Goal: Task Accomplishment & Management: Complete application form

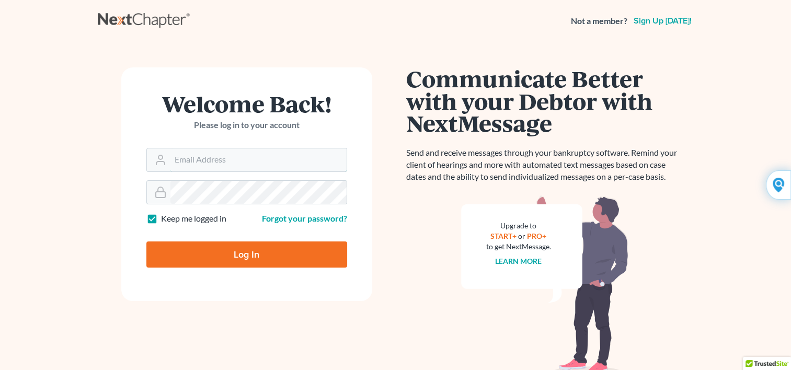
type input "Yehudaett1"
click at [233, 253] on input "Log In" at bounding box center [246, 255] width 201 height 26
type input "Thinking..."
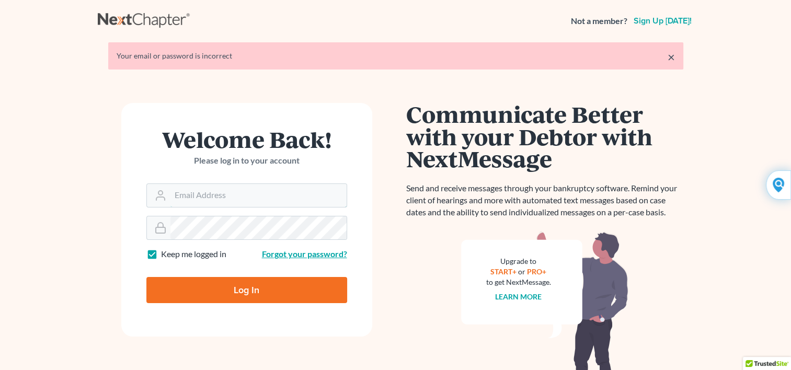
type input "Yehudaett1"
click at [276, 255] on link "Forgot your password?" at bounding box center [304, 254] width 85 height 10
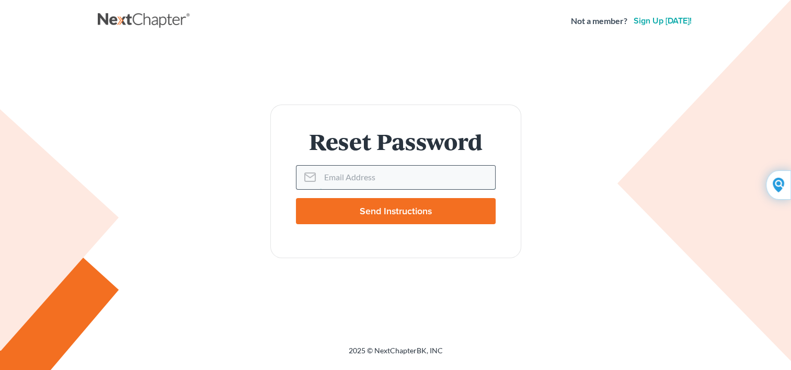
click at [325, 178] on input "Email Address" at bounding box center [407, 177] width 175 height 23
type input "[EMAIL_ADDRESS][DOMAIN_NAME]"
click at [346, 213] on input "Send Instructions" at bounding box center [396, 211] width 200 height 26
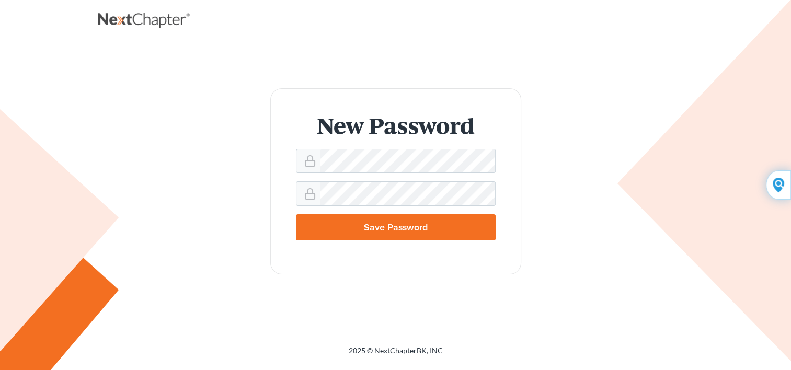
click at [299, 279] on div "New Password Save Password" at bounding box center [396, 181] width 596 height 278
click at [312, 230] on input "Save Password" at bounding box center [396, 227] width 200 height 26
type input "Thinking..."
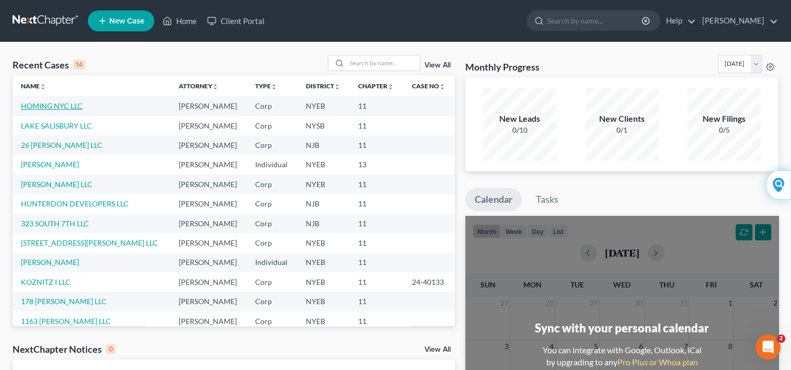
click at [65, 107] on link "HOMING NYC LLC" at bounding box center [52, 105] width 62 height 9
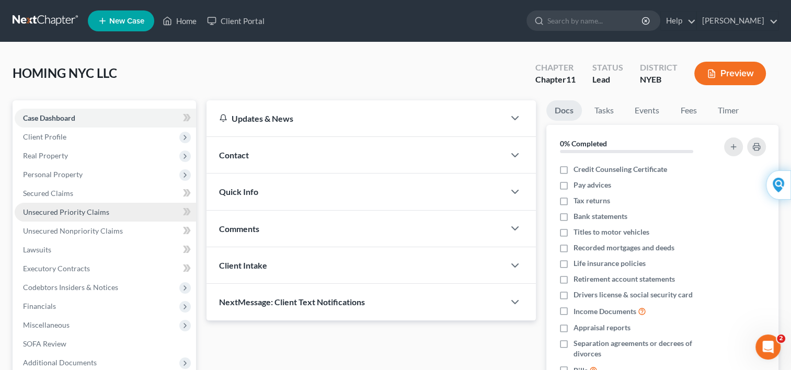
click at [85, 209] on span "Unsecured Priority Claims" at bounding box center [66, 212] width 86 height 9
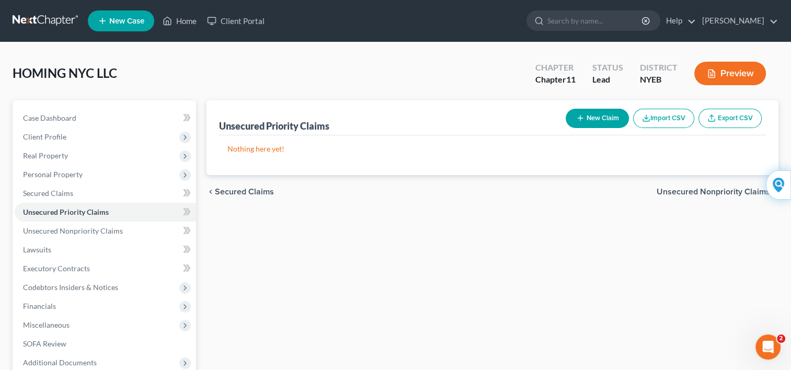
click at [584, 120] on button "New Claim" at bounding box center [597, 118] width 63 height 19
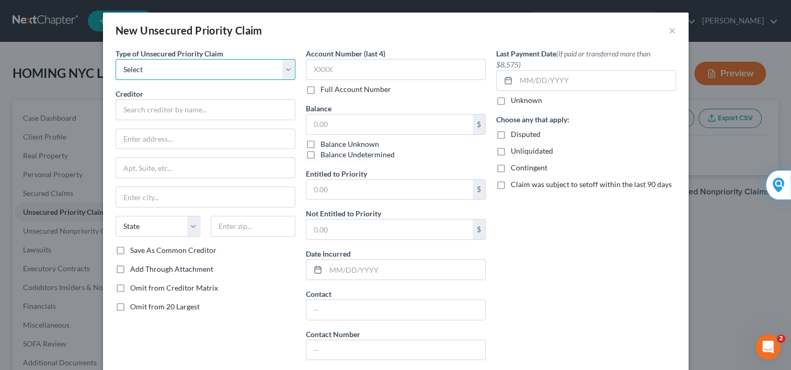
click at [287, 73] on select "Select Taxes & Other Government Units Domestic Support Obligations Extensions o…" at bounding box center [206, 69] width 180 height 21
select select "0"
click at [116, 59] on select "Select Taxes & Other Government Units Domestic Support Obligations Extensions o…" at bounding box center [206, 69] width 180 height 21
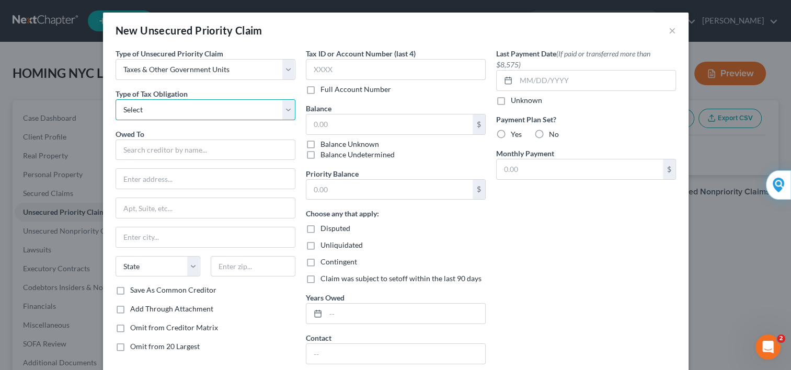
click at [283, 110] on select "Select Federal City State Franchise Tax Board Other" at bounding box center [206, 109] width 180 height 21
select select "2"
click at [116, 99] on select "Select Federal City State Franchise Tax Board Other" at bounding box center [206, 109] width 180 height 21
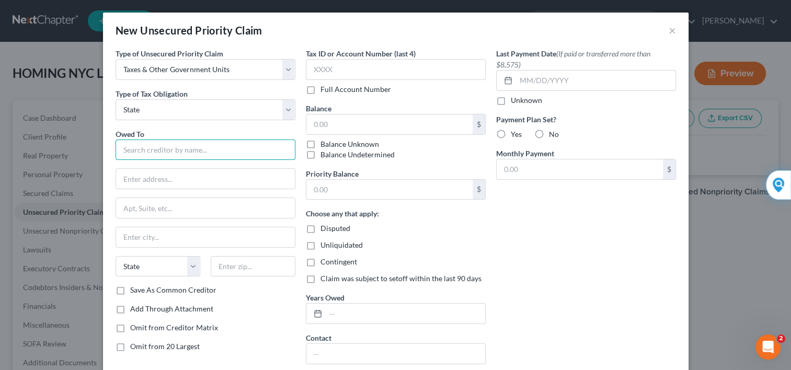
click at [212, 152] on input "text" at bounding box center [206, 150] width 180 height 21
type input "NYS DEPT. OF TAXATION AND FINANCE"
click at [192, 185] on input "text" at bounding box center [205, 179] width 179 height 20
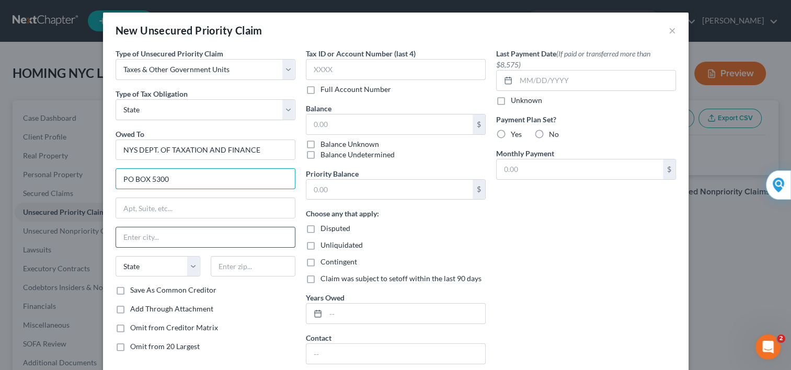
type input "PO BOX 5300"
click at [183, 232] on input "text" at bounding box center [205, 238] width 179 height 20
type input "ALBANY"
click at [189, 269] on select "State AL AK AR AZ CA CO CT DE DC FL GA GU HI ID IL IN IA KS KY LA ME MD MA MI M…" at bounding box center [158, 266] width 85 height 21
select select "35"
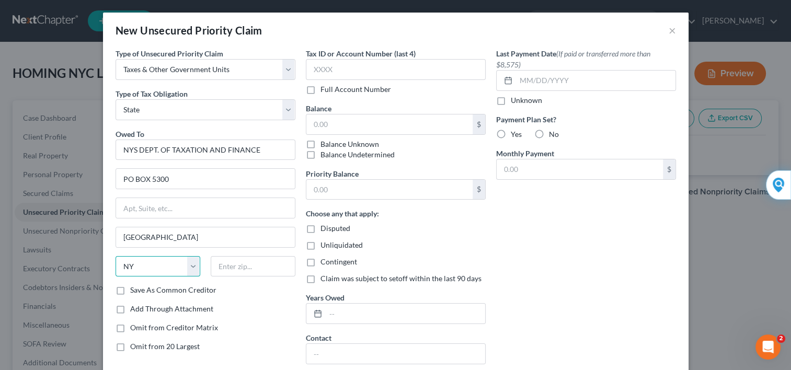
click at [116, 256] on select "State AL AK AR AZ CA CO CT DE DC FL GA GU HI ID IL IN IA KS KY LA ME MD MA MI M…" at bounding box center [158, 266] width 85 height 21
click at [219, 264] on input "text" at bounding box center [253, 266] width 85 height 21
type input "12205"
type input "Albany"
click at [130, 290] on label "Save As Common Creditor" at bounding box center [173, 290] width 86 height 10
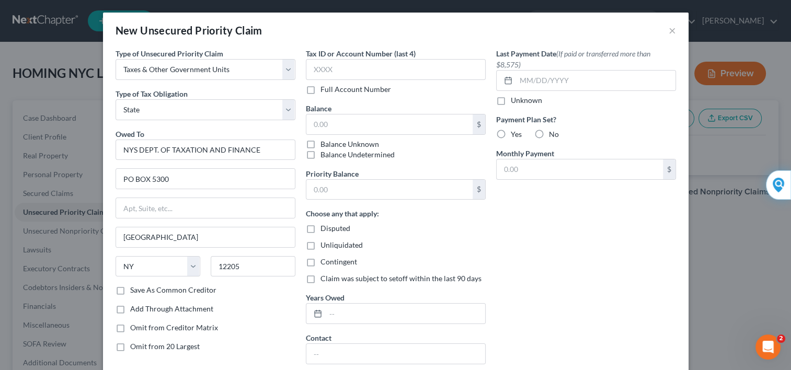
click at [134, 290] on input "Save As Common Creditor" at bounding box center [137, 288] width 7 height 7
checkbox input "true"
click at [355, 65] on input "text" at bounding box center [396, 69] width 180 height 21
type input "XXXX"
click at [335, 130] on input "text" at bounding box center [390, 125] width 166 height 20
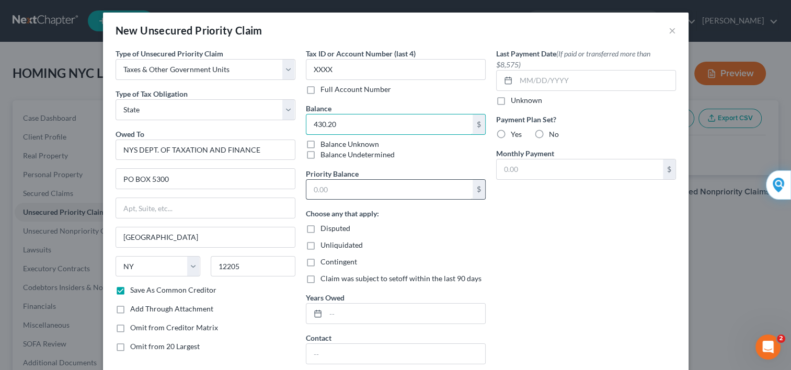
type input "430.20"
click at [328, 195] on input "text" at bounding box center [390, 190] width 166 height 20
type input "430.20"
click at [314, 318] on div at bounding box center [316, 314] width 19 height 20
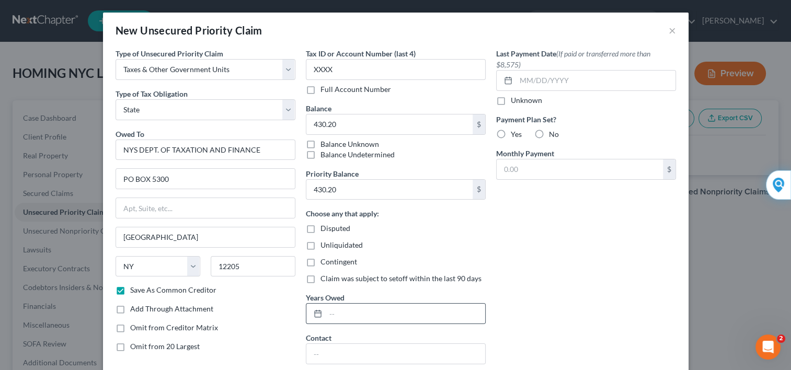
click at [308, 314] on div at bounding box center [316, 314] width 19 height 20
click at [318, 314] on icon at bounding box center [318, 314] width 8 height 8
click at [511, 102] on label "Unknown" at bounding box center [526, 100] width 31 height 10
click at [515, 102] on input "Unknown" at bounding box center [518, 98] width 7 height 7
checkbox input "true"
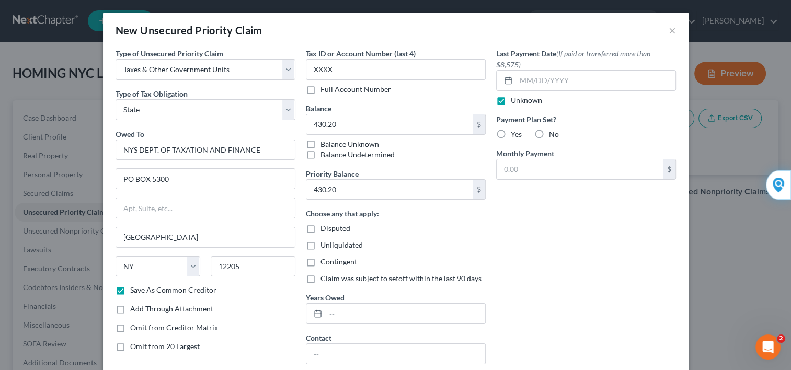
click at [549, 130] on label "No" at bounding box center [554, 134] width 10 height 10
click at [553, 130] on input "No" at bounding box center [556, 132] width 7 height 7
radio input "true"
click at [515, 129] on input "Yes" at bounding box center [518, 132] width 7 height 7
radio input "true"
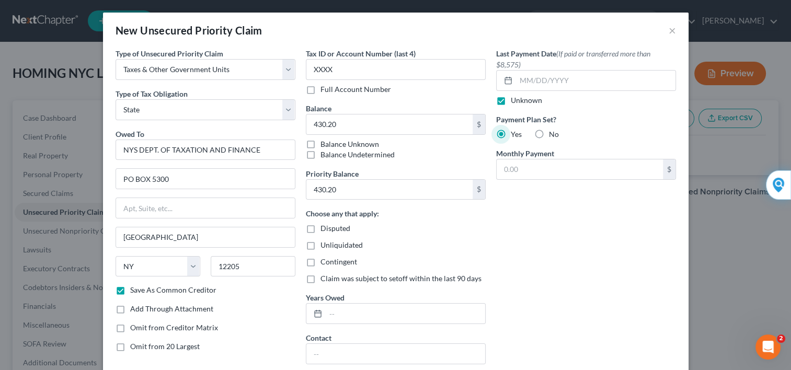
click at [553, 129] on input "No" at bounding box center [556, 132] width 7 height 7
radio input "true"
click at [515, 129] on input "Yes" at bounding box center [518, 132] width 7 height 7
radio input "true"
click at [553, 129] on input "No" at bounding box center [556, 132] width 7 height 7
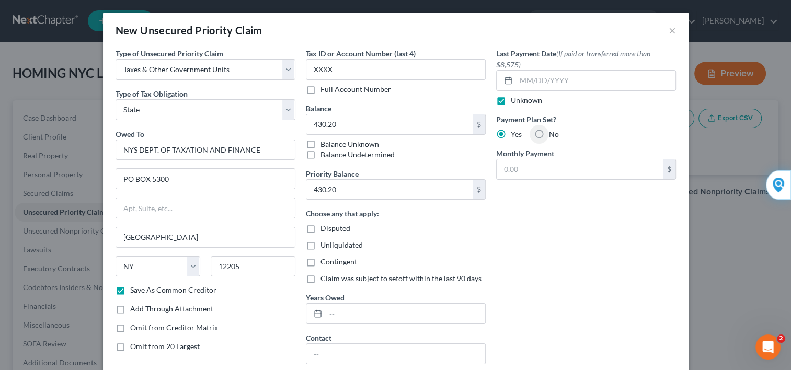
radio input "true"
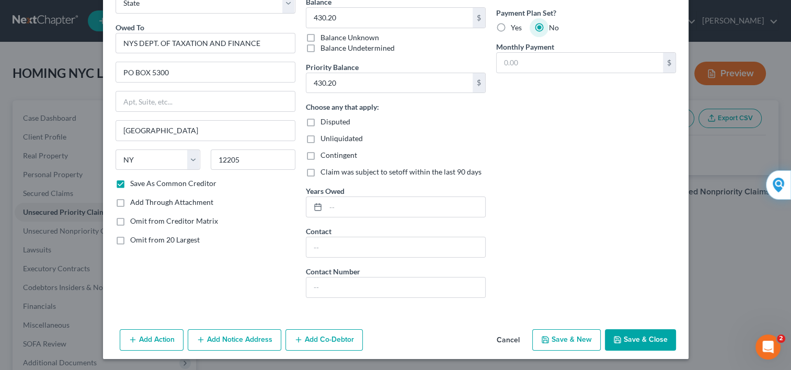
click at [638, 340] on button "Save & Close" at bounding box center [640, 341] width 71 height 22
checkbox input "false"
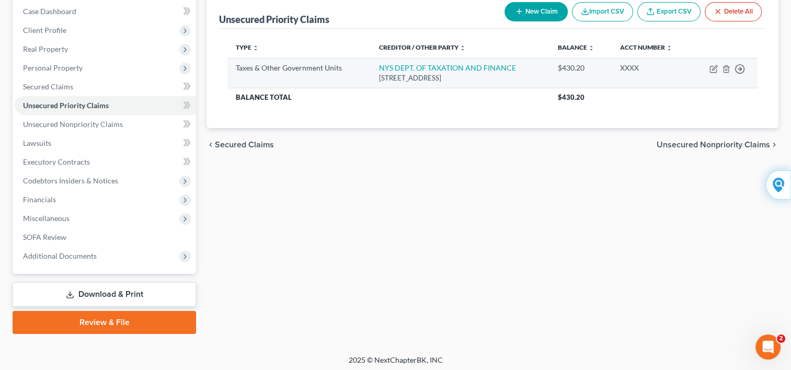
scroll to position [109, 0]
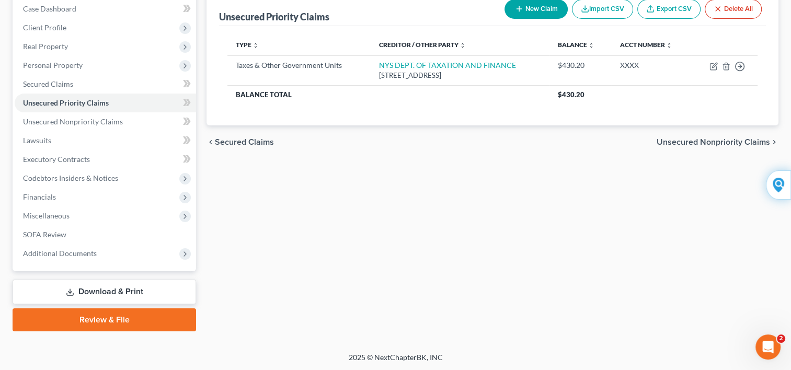
click at [110, 288] on link "Download & Print" at bounding box center [105, 292] width 184 height 25
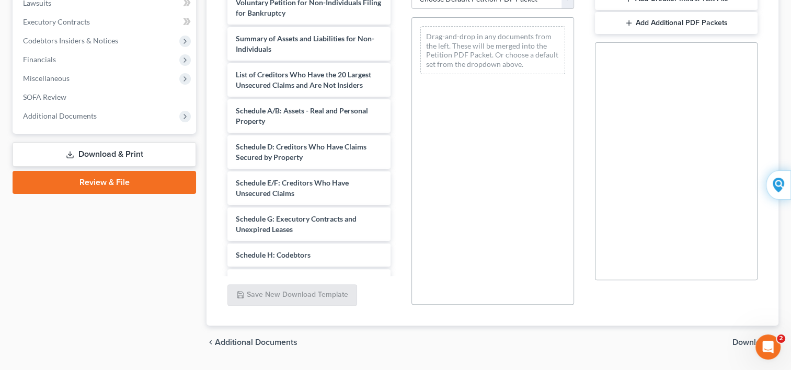
scroll to position [275, 0]
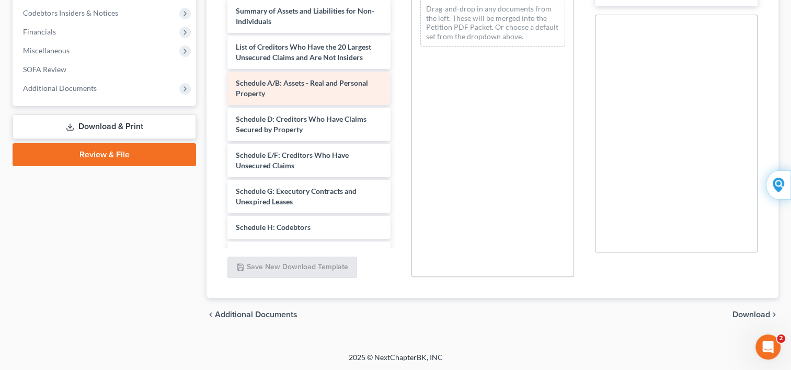
click at [260, 87] on div "Schedule A/B: Assets - Real and Personal Property" at bounding box center [309, 88] width 163 height 33
click at [253, 82] on span "Schedule A/B: Assets - Real and Personal Property" at bounding box center [302, 87] width 132 height 19
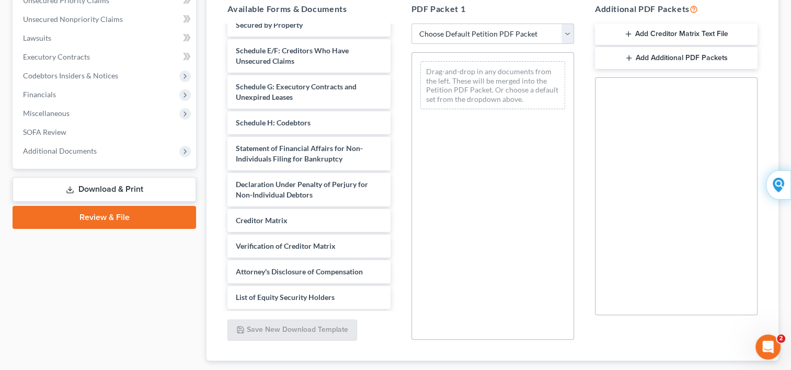
scroll to position [233, 0]
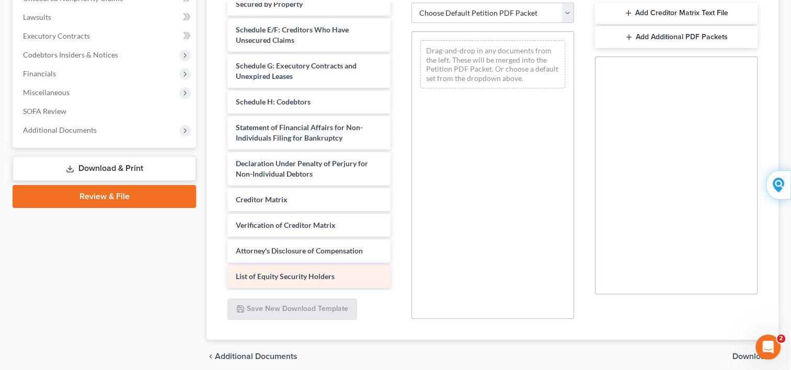
click at [262, 276] on span "List of Equity Security Holders" at bounding box center [285, 276] width 99 height 9
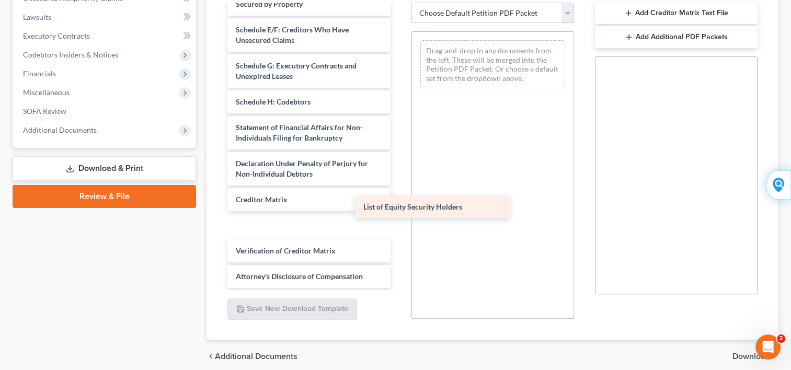
scroll to position [142, 0]
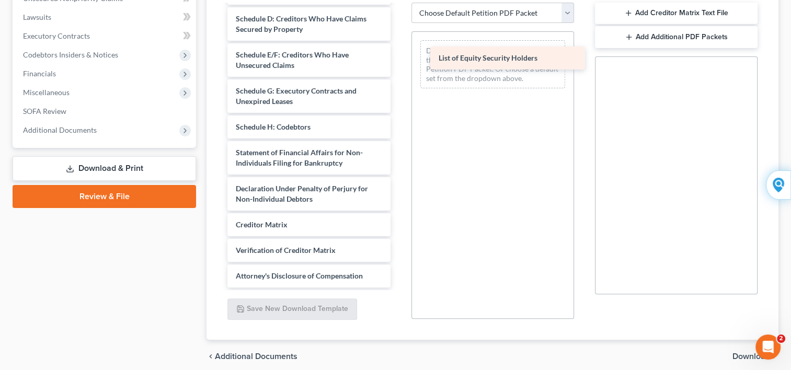
drag, startPoint x: 262, startPoint y: 276, endPoint x: 465, endPoint y: 59, distance: 297.5
click at [399, 59] on div "List of Equity Security Holders Voluntary Petition for Non-Individuals Filing f…" at bounding box center [308, 75] width 179 height 425
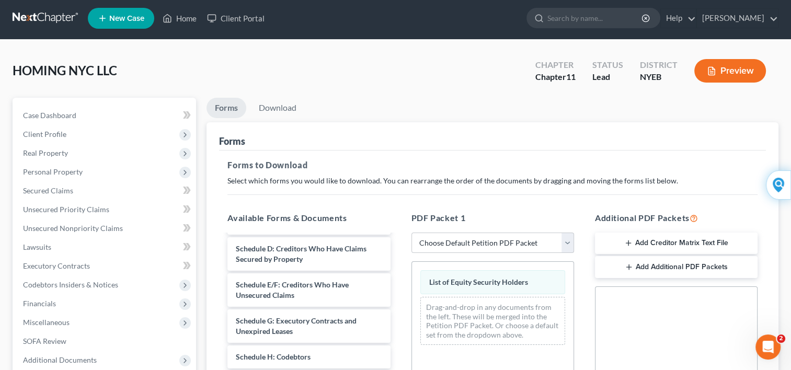
scroll to position [0, 0]
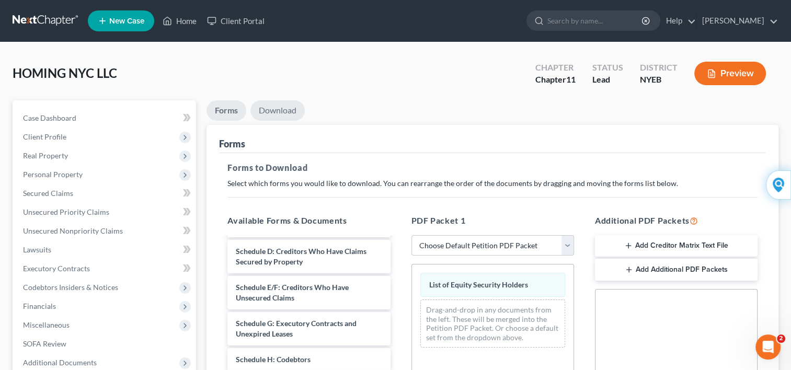
click at [276, 112] on link "Download" at bounding box center [278, 110] width 54 height 20
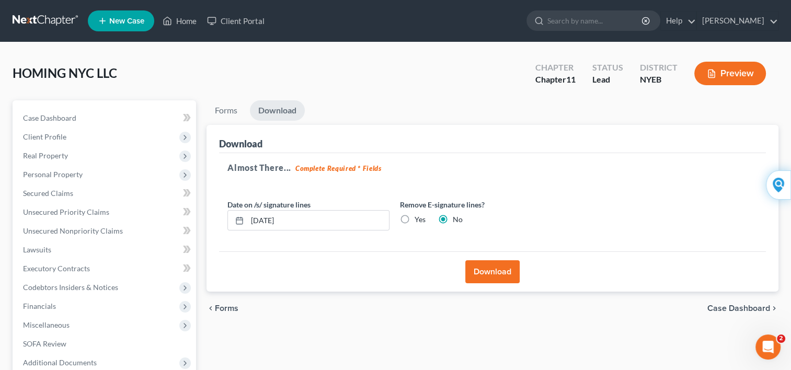
click at [486, 271] on button "Download" at bounding box center [493, 271] width 54 height 23
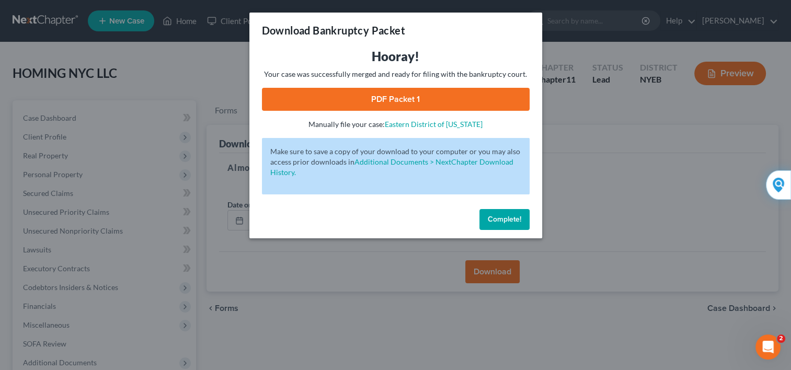
click at [379, 99] on link "PDF Packet 1" at bounding box center [396, 99] width 268 height 23
click at [441, 170] on p "Make sure to save a copy of your download to your computer or you may also acce…" at bounding box center [395, 161] width 251 height 31
click at [493, 218] on span "Complete!" at bounding box center [504, 219] width 33 height 9
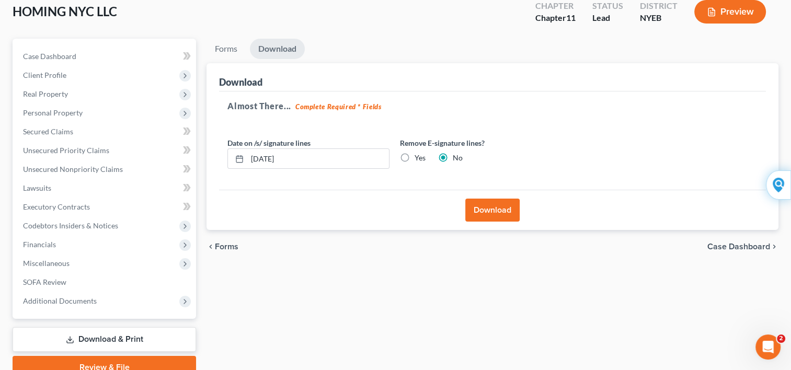
scroll to position [63, 0]
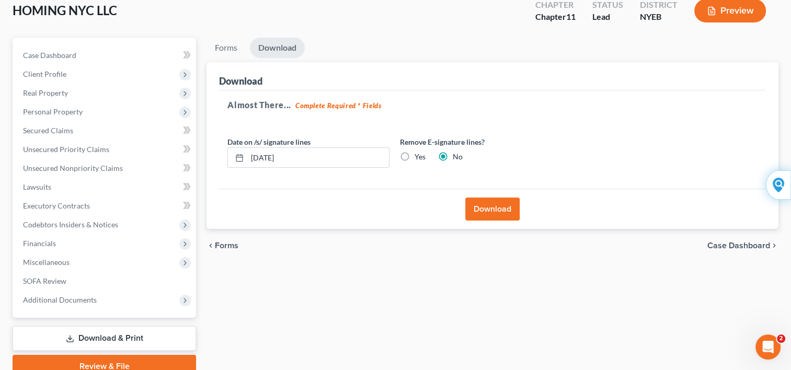
click at [88, 334] on link "Download & Print" at bounding box center [105, 338] width 184 height 25
click at [92, 334] on link "Download & Print" at bounding box center [105, 338] width 184 height 25
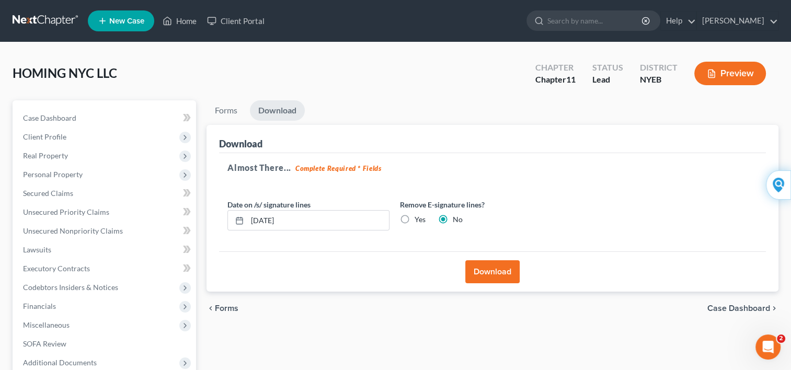
scroll to position [109, 0]
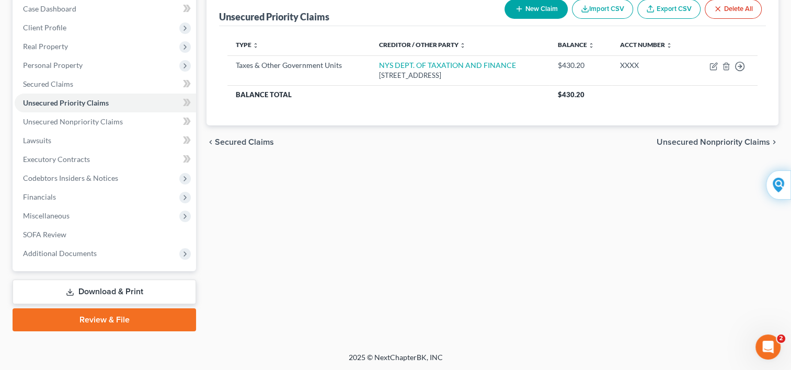
click at [115, 287] on link "Download & Print" at bounding box center [105, 292] width 184 height 25
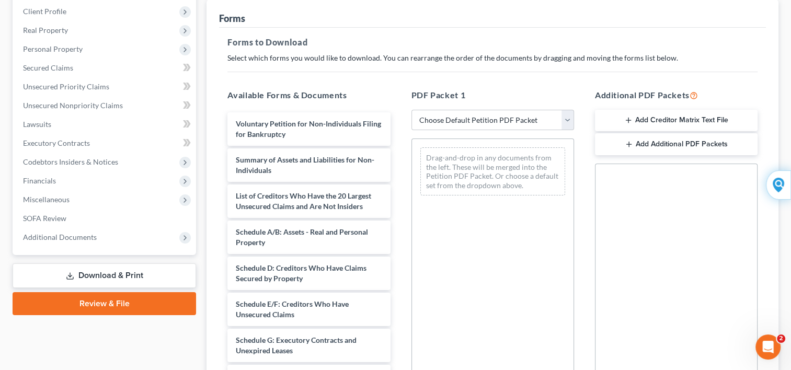
scroll to position [167, 0]
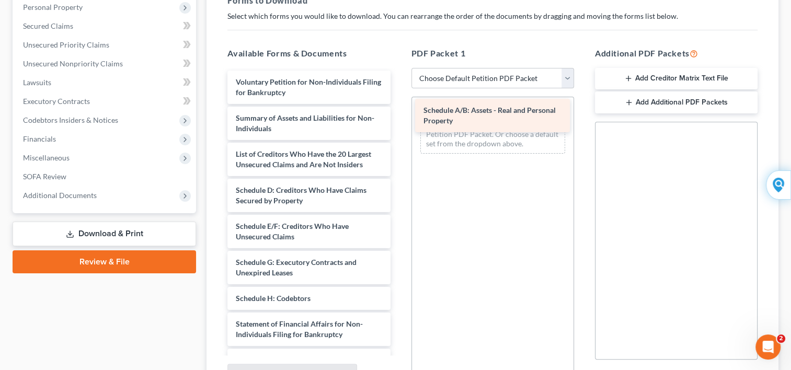
drag, startPoint x: 329, startPoint y: 190, endPoint x: 516, endPoint y: 111, distance: 203.7
click at [399, 111] on div "Schedule A/B: Assets - Real and Personal Property Voluntary Petition for Non-In…" at bounding box center [308, 278] width 179 height 414
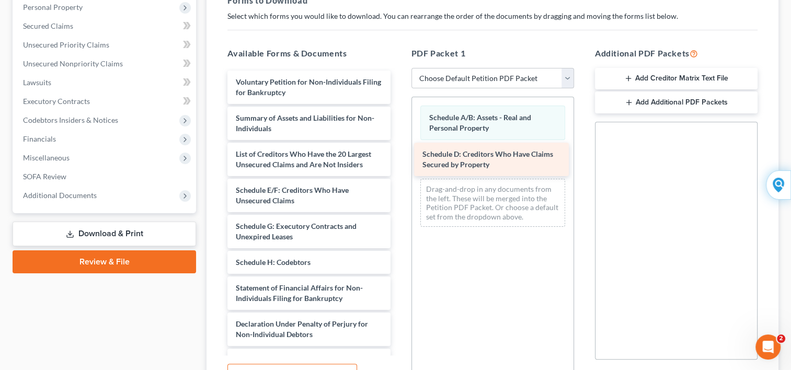
drag, startPoint x: 341, startPoint y: 188, endPoint x: 529, endPoint y: 153, distance: 191.5
click at [399, 153] on div "Schedule D: Creditors Who Have Claims Secured by Property Voluntary Petition fo…" at bounding box center [308, 260] width 179 height 378
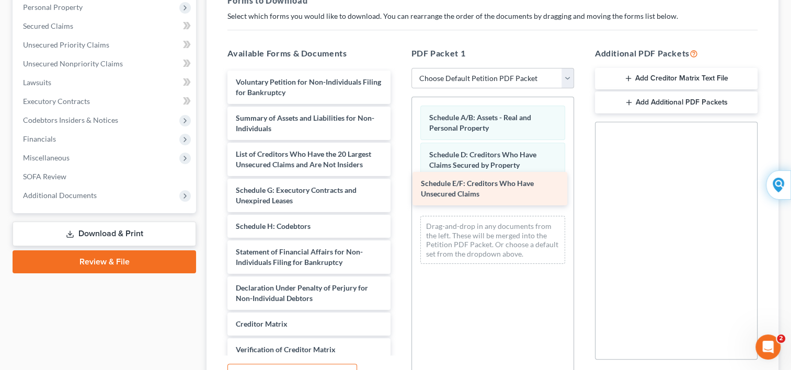
drag, startPoint x: 312, startPoint y: 191, endPoint x: 498, endPoint y: 185, distance: 185.8
click at [399, 185] on div "Schedule E/F: Creditors Who Have Unsecured Claims Voluntary Petition for Non-In…" at bounding box center [308, 242] width 179 height 342
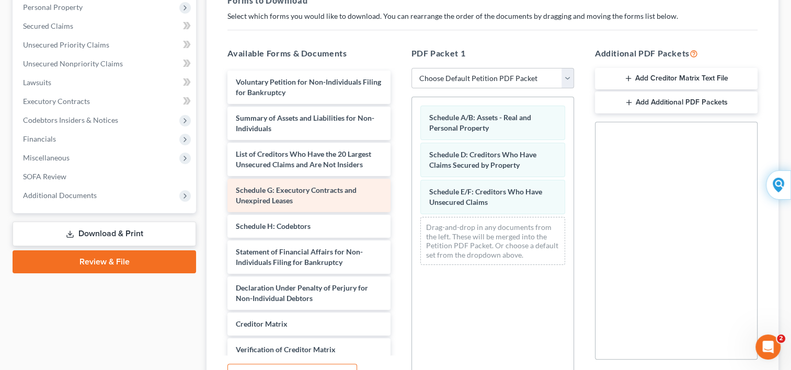
click at [345, 196] on div "Schedule G: Executory Contracts and Unexpired Leases" at bounding box center [309, 195] width 163 height 33
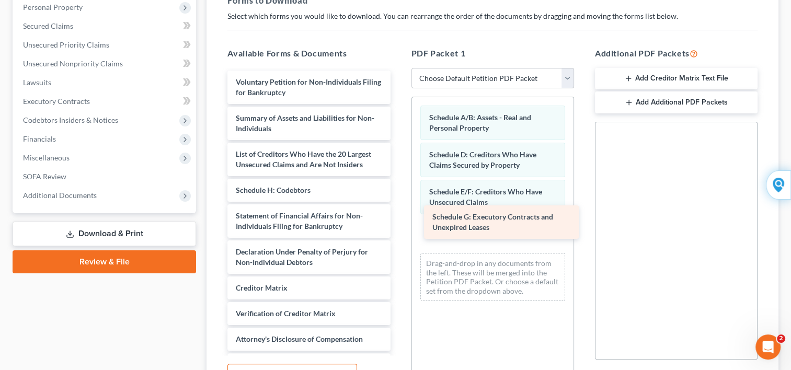
drag, startPoint x: 331, startPoint y: 187, endPoint x: 529, endPoint y: 214, distance: 200.1
click at [399, 214] on div "Schedule G: Executory Contracts and Unexpired Leases Voluntary Petition for Non…" at bounding box center [308, 224] width 179 height 306
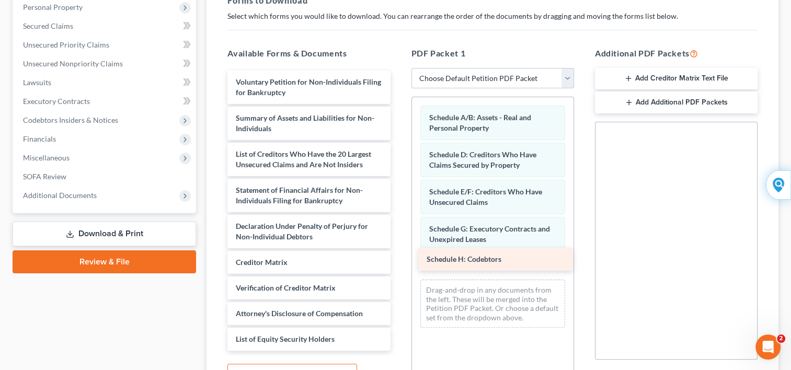
drag, startPoint x: 303, startPoint y: 194, endPoint x: 495, endPoint y: 264, distance: 203.9
click at [399, 264] on div "Schedule H: Codebtors Voluntary Petition for Non-Individuals Filing for Bankrup…" at bounding box center [308, 211] width 179 height 280
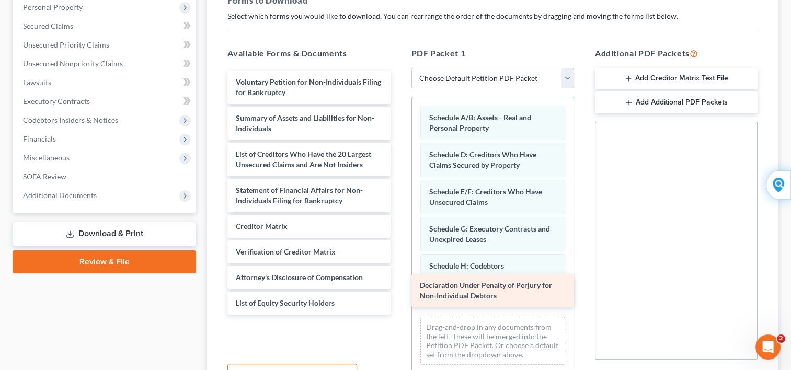
drag, startPoint x: 349, startPoint y: 226, endPoint x: 534, endPoint y: 287, distance: 193.9
click at [399, 287] on div "Declaration Under Penalty of Perjury for Non-Individual Debtors Voluntary Petit…" at bounding box center [308, 193] width 179 height 244
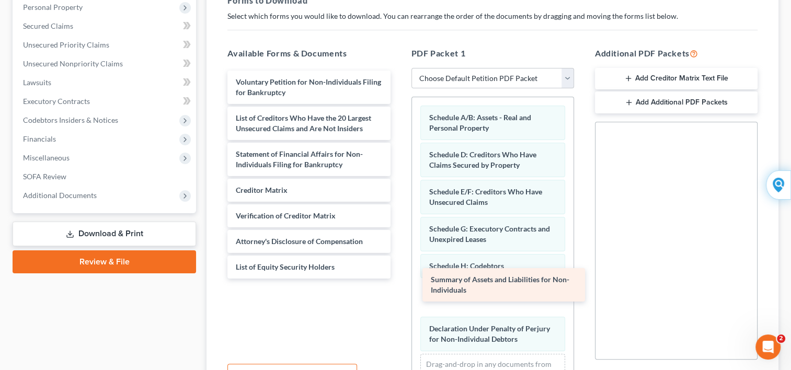
drag, startPoint x: 337, startPoint y: 116, endPoint x: 533, endPoint y: 279, distance: 254.0
click at [399, 279] on div "Summary of Assets and Liabilities for Non-Individuals Voluntary Petition for No…" at bounding box center [308, 175] width 179 height 208
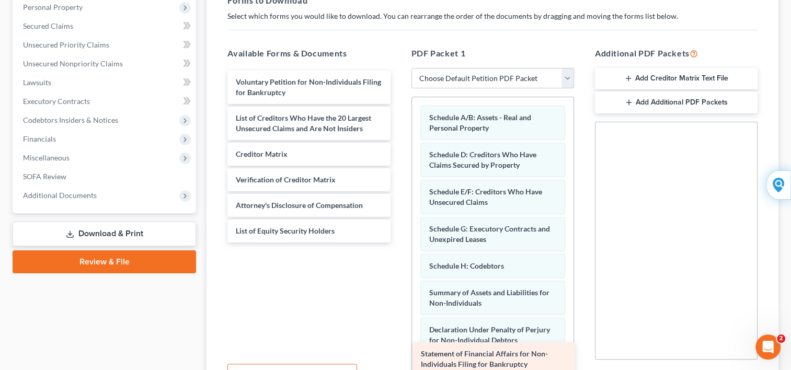
drag, startPoint x: 309, startPoint y: 161, endPoint x: 494, endPoint y: 362, distance: 273.2
click at [399, 243] on div "Statement of Financial Affairs for Non-Individuals Filing for Bankruptcy Volunt…" at bounding box center [308, 157] width 179 height 172
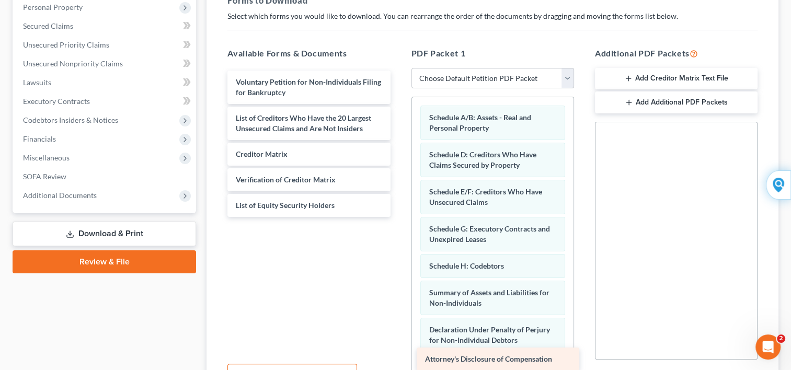
drag, startPoint x: 318, startPoint y: 206, endPoint x: 507, endPoint y: 360, distance: 244.6
click at [399, 217] on div "Attorney's Disclosure of Compensation Voluntary Petition for Non-Individuals Fi…" at bounding box center [308, 144] width 179 height 146
click at [790, 361] on div "HOMING NYC LLC Upgraded Chapter Chapter 11 Status Lead District NYEB Preview Pe…" at bounding box center [395, 167] width 791 height 585
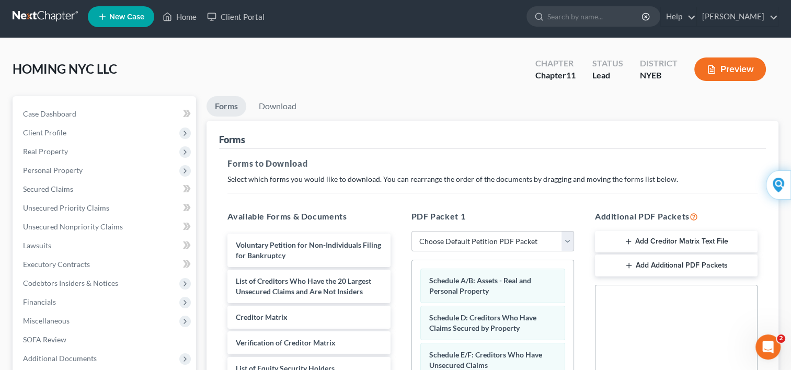
scroll to position [0, 0]
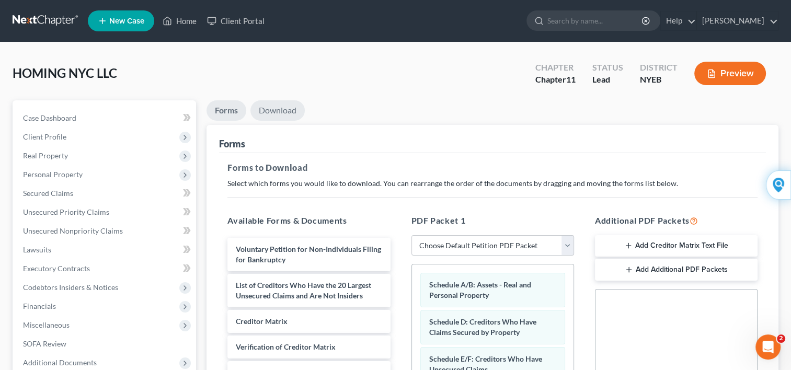
click at [271, 110] on link "Download" at bounding box center [278, 110] width 54 height 20
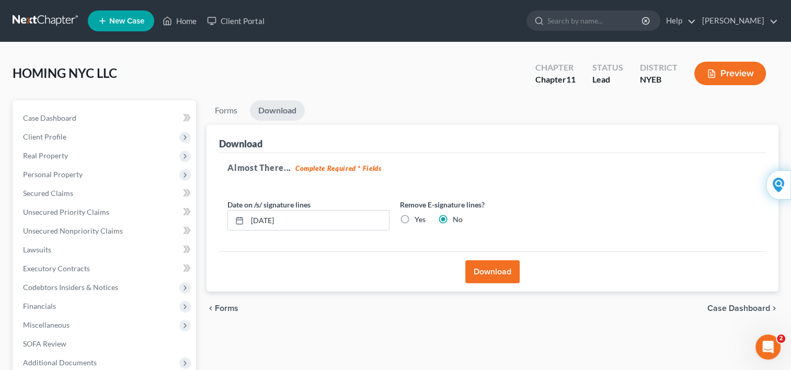
click at [475, 267] on button "Download" at bounding box center [493, 271] width 54 height 23
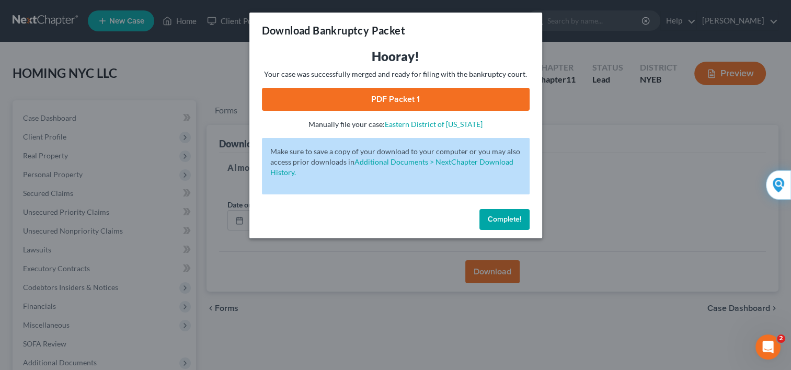
click at [388, 98] on link "PDF Packet 1" at bounding box center [396, 99] width 268 height 23
click at [498, 217] on span "Complete!" at bounding box center [504, 219] width 33 height 9
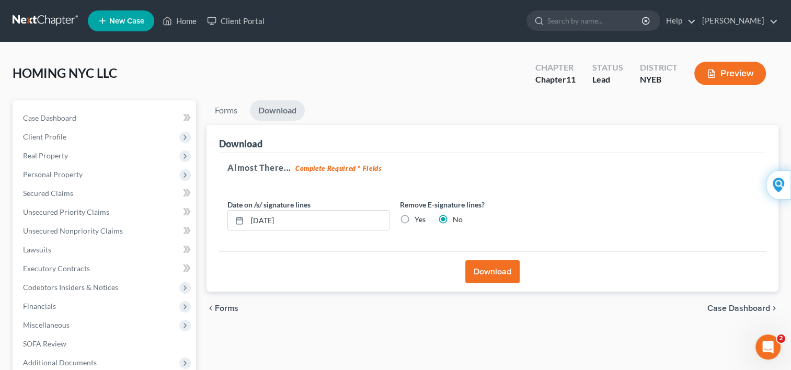
click at [719, 75] on button "Preview" at bounding box center [731, 74] width 72 height 24
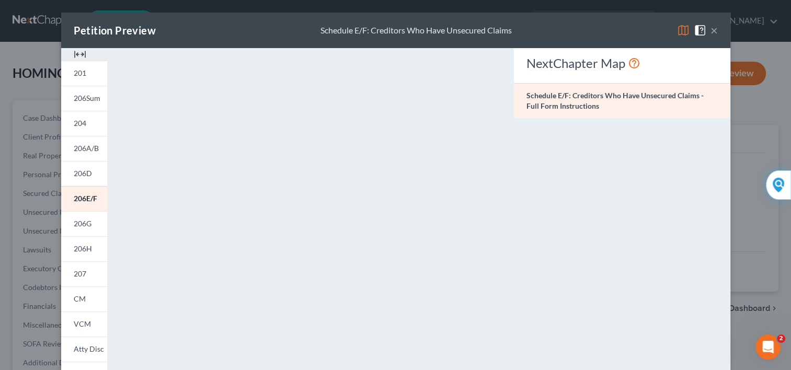
click at [711, 33] on button "×" at bounding box center [714, 30] width 7 height 13
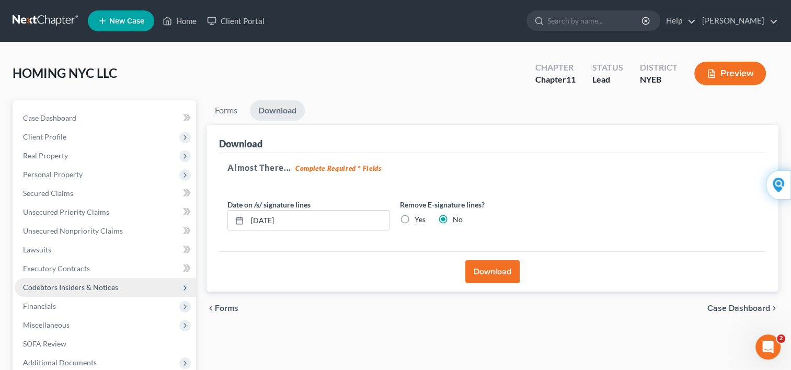
click at [117, 291] on span "Codebtors Insiders & Notices" at bounding box center [106, 287] width 182 height 19
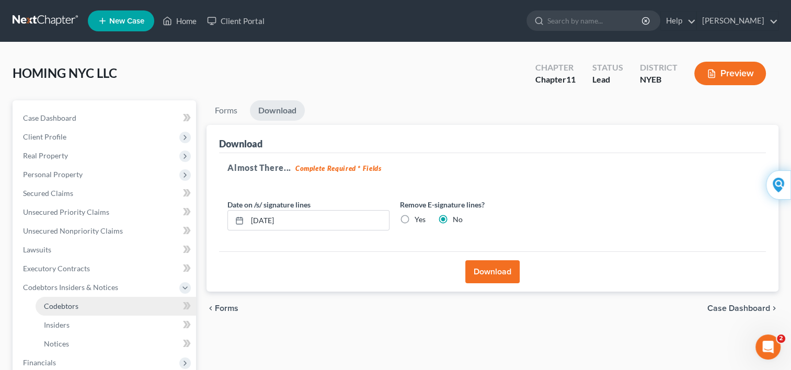
click at [82, 312] on link "Codebtors" at bounding box center [116, 306] width 161 height 19
